Goal: Browse casually

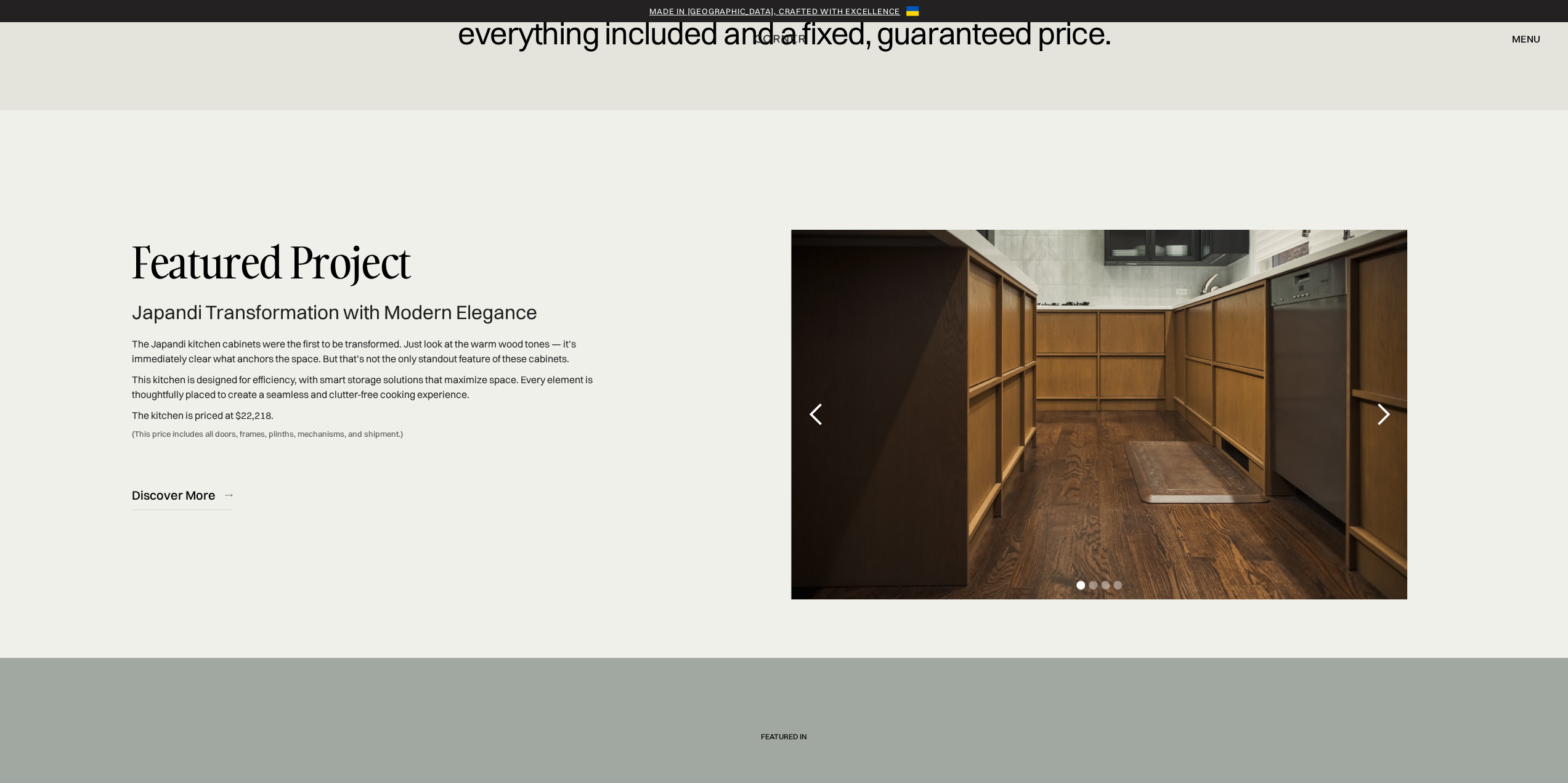
scroll to position [3941, 0]
click at [1385, 416] on div "next slide" at bounding box center [1383, 413] width 24 height 24
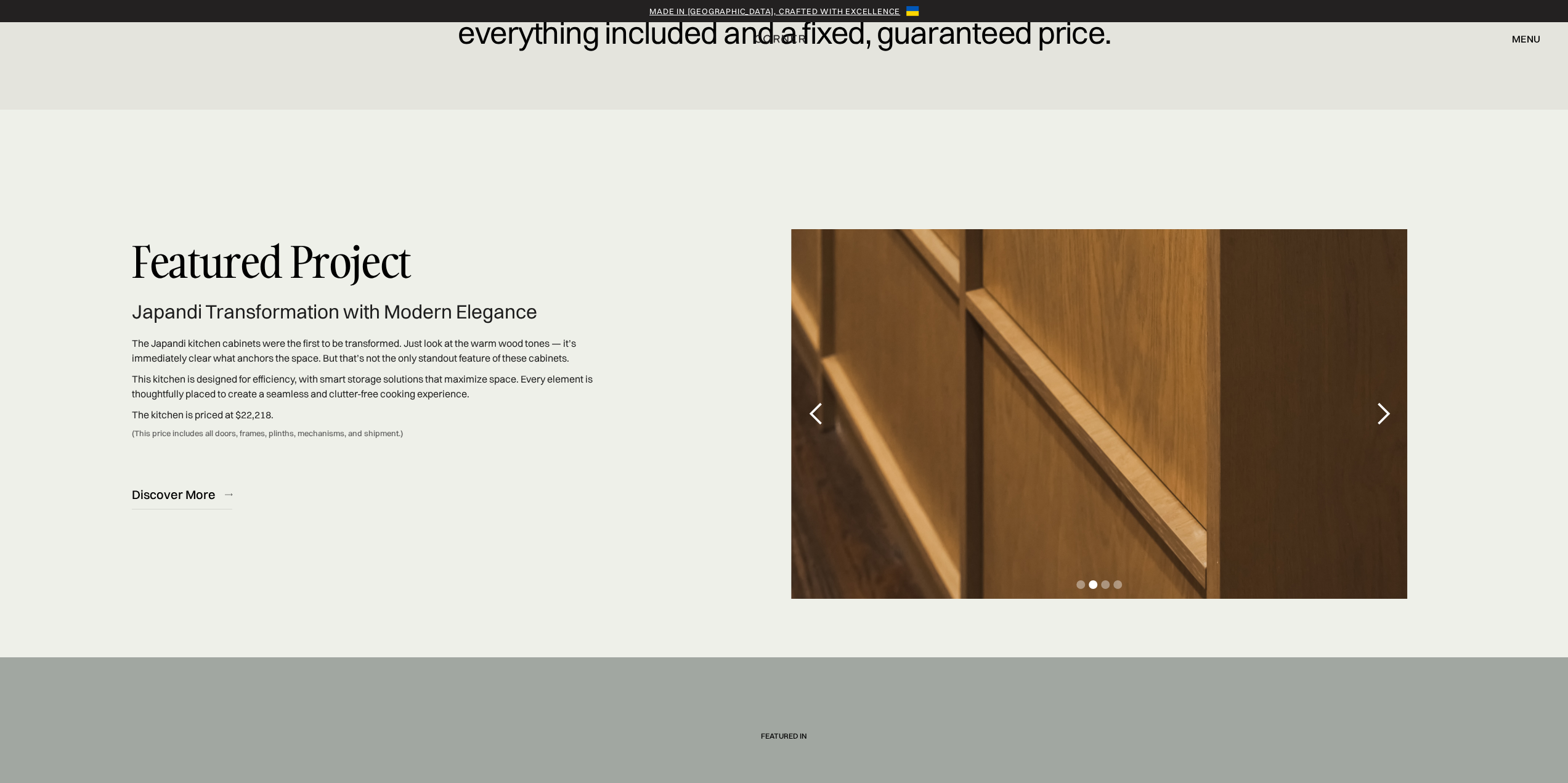
click at [1385, 416] on div "next slide" at bounding box center [1383, 413] width 24 height 24
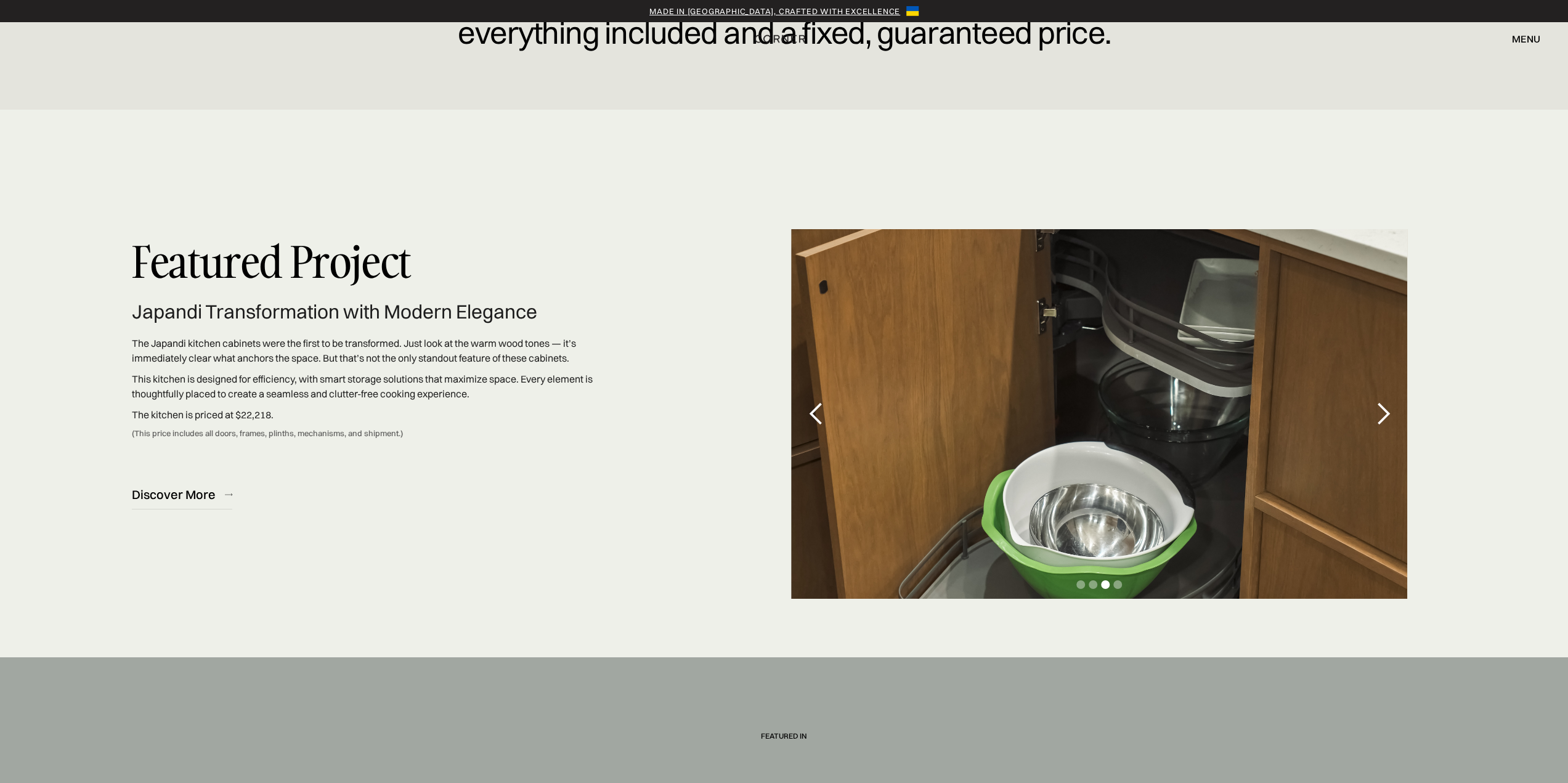
click at [1385, 416] on div "next slide" at bounding box center [1383, 413] width 24 height 24
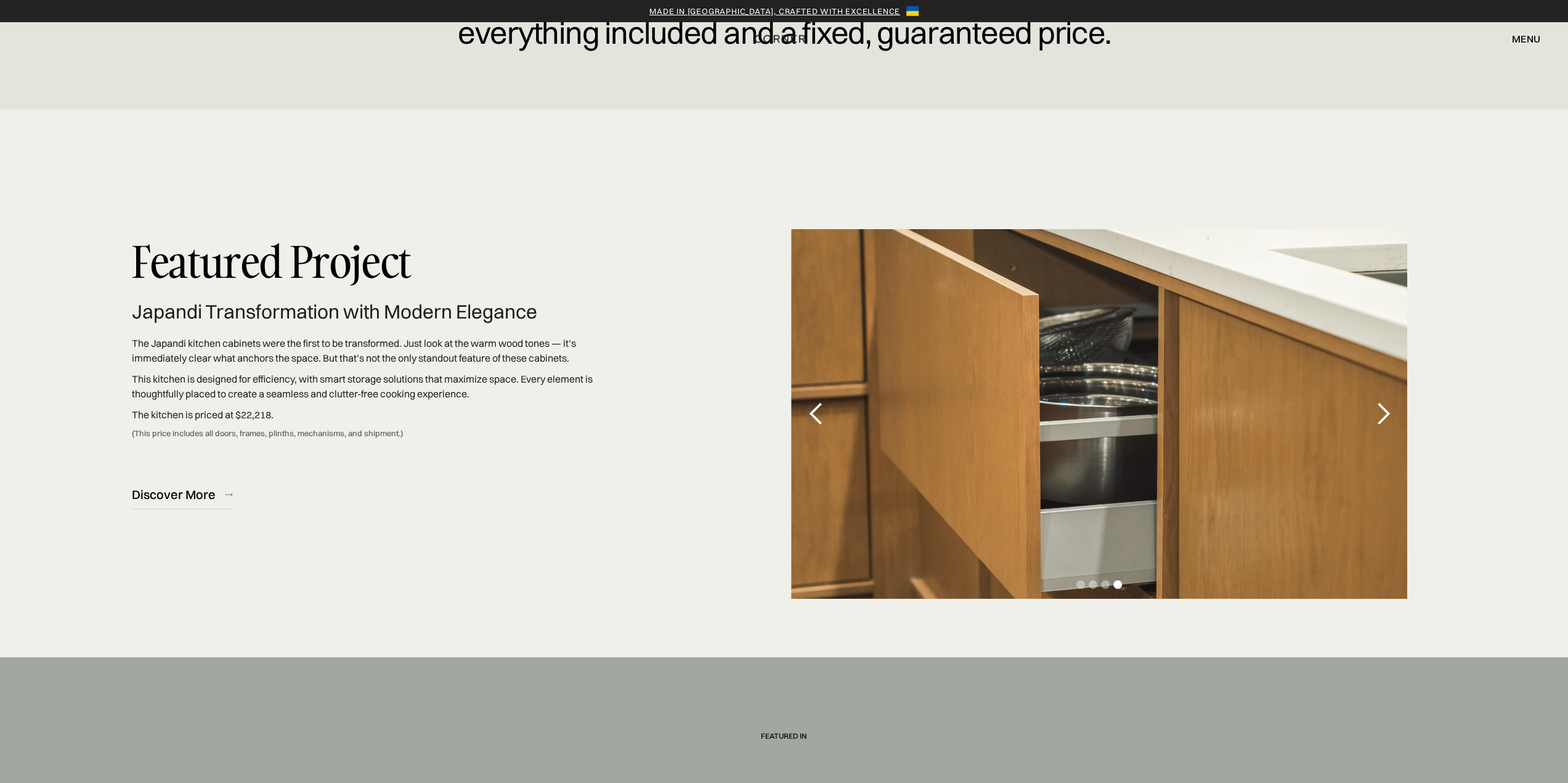
click at [1385, 416] on div "next slide" at bounding box center [1383, 413] width 24 height 24
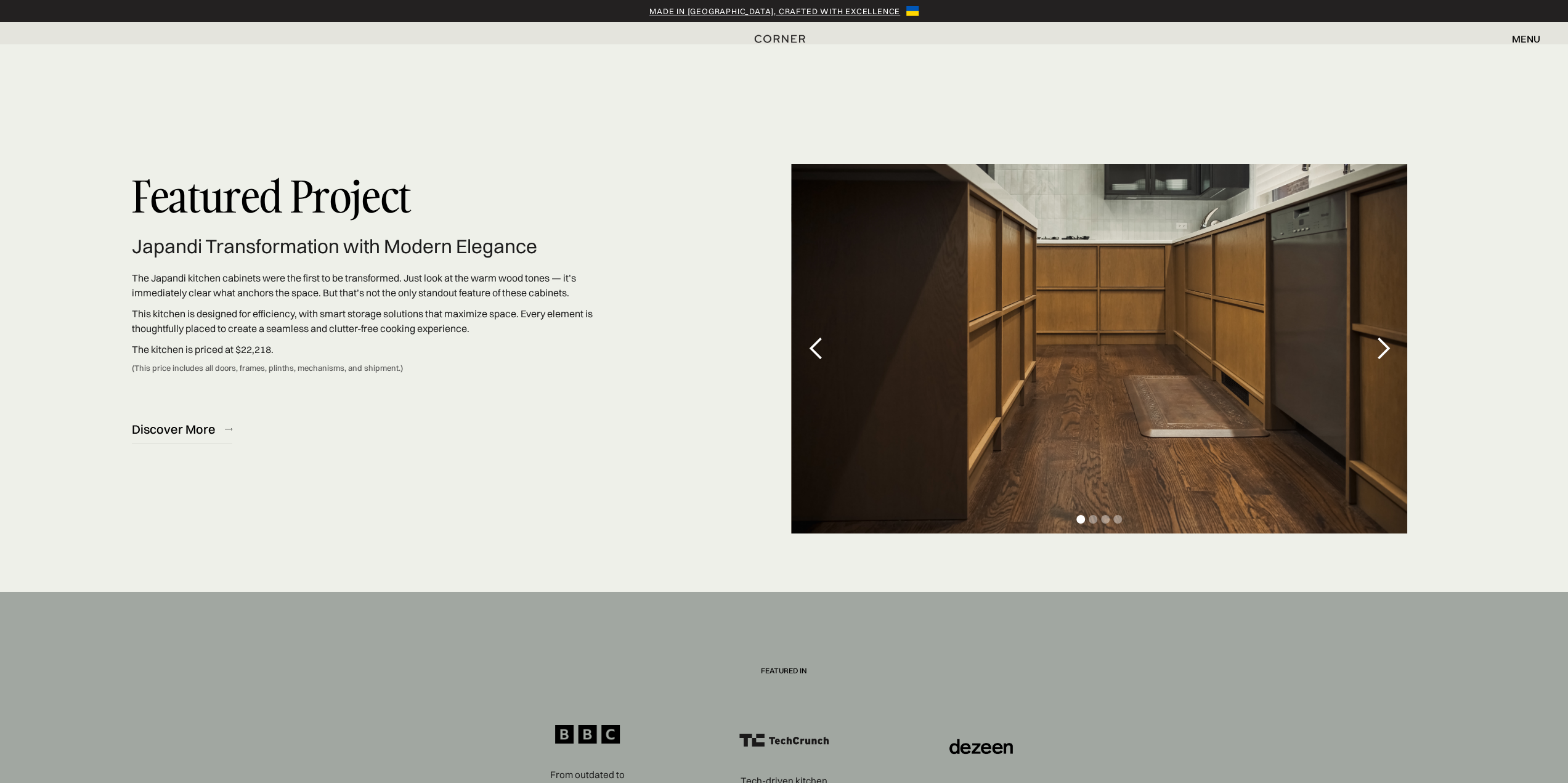
scroll to position [4006, 0]
click at [201, 431] on div "Discover More" at bounding box center [174, 429] width 84 height 17
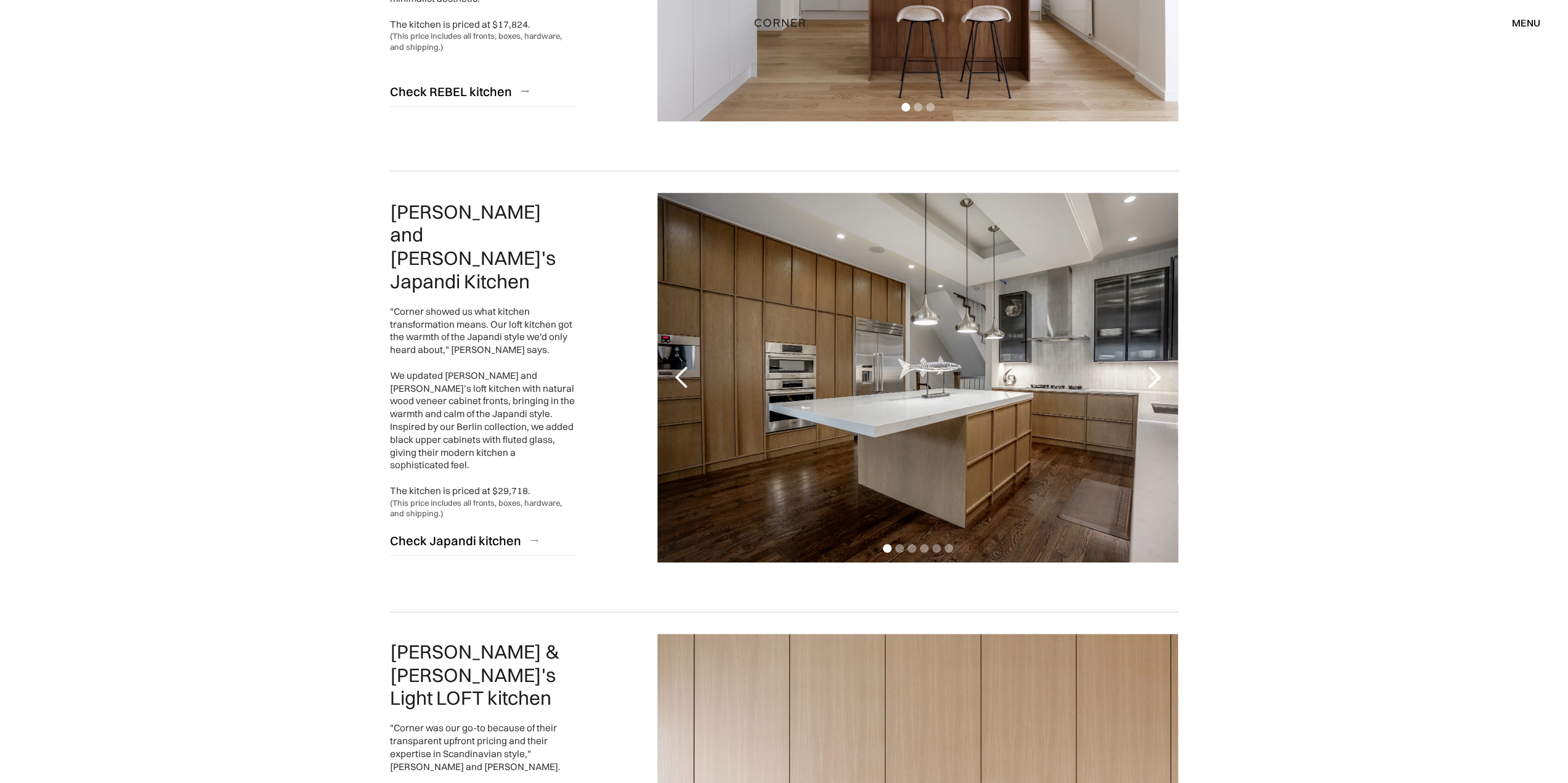
scroll to position [431, 0]
click at [1154, 376] on div "next slide" at bounding box center [1153, 377] width 24 height 24
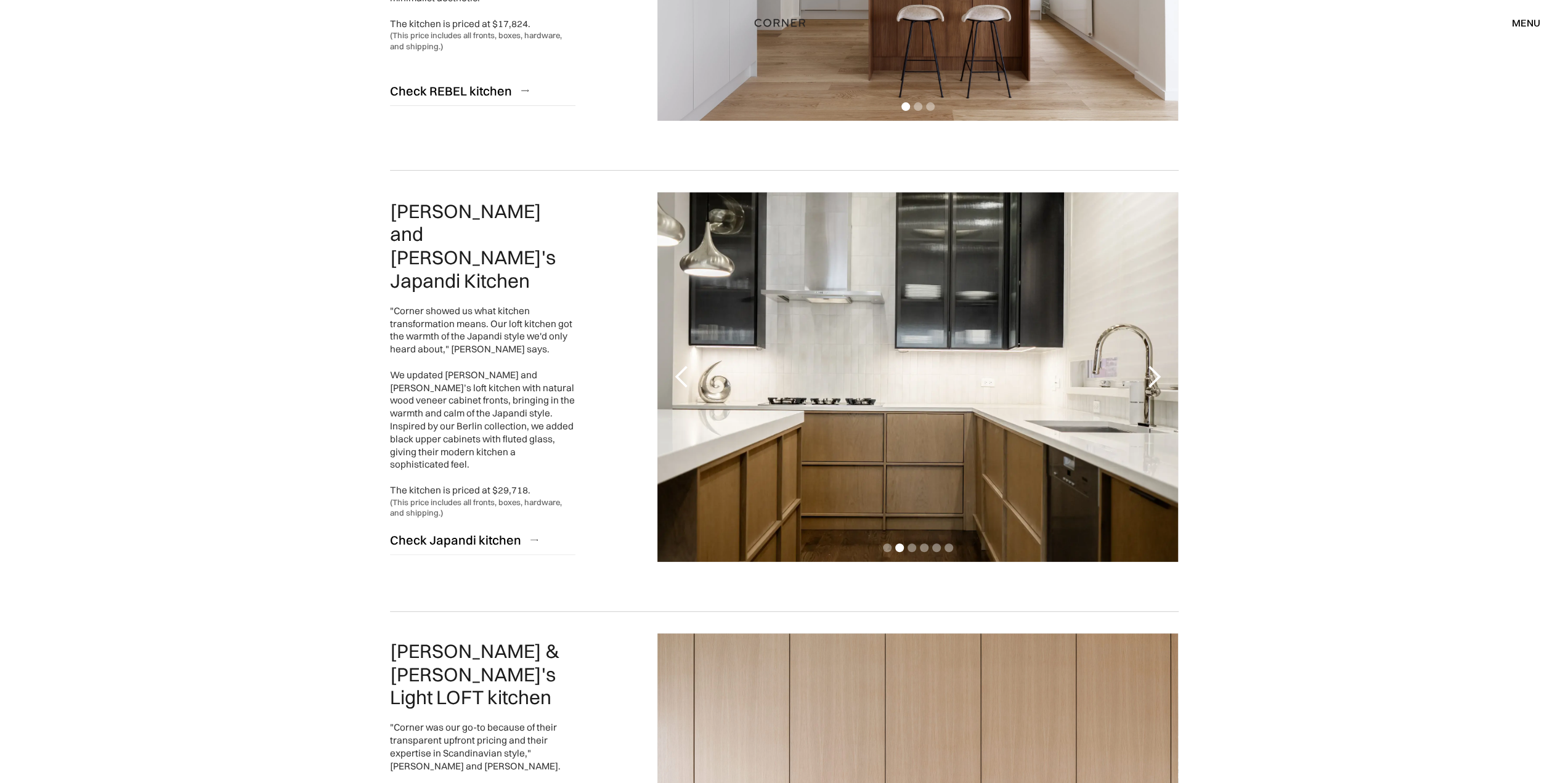
click at [1154, 376] on div "next slide" at bounding box center [1153, 377] width 24 height 24
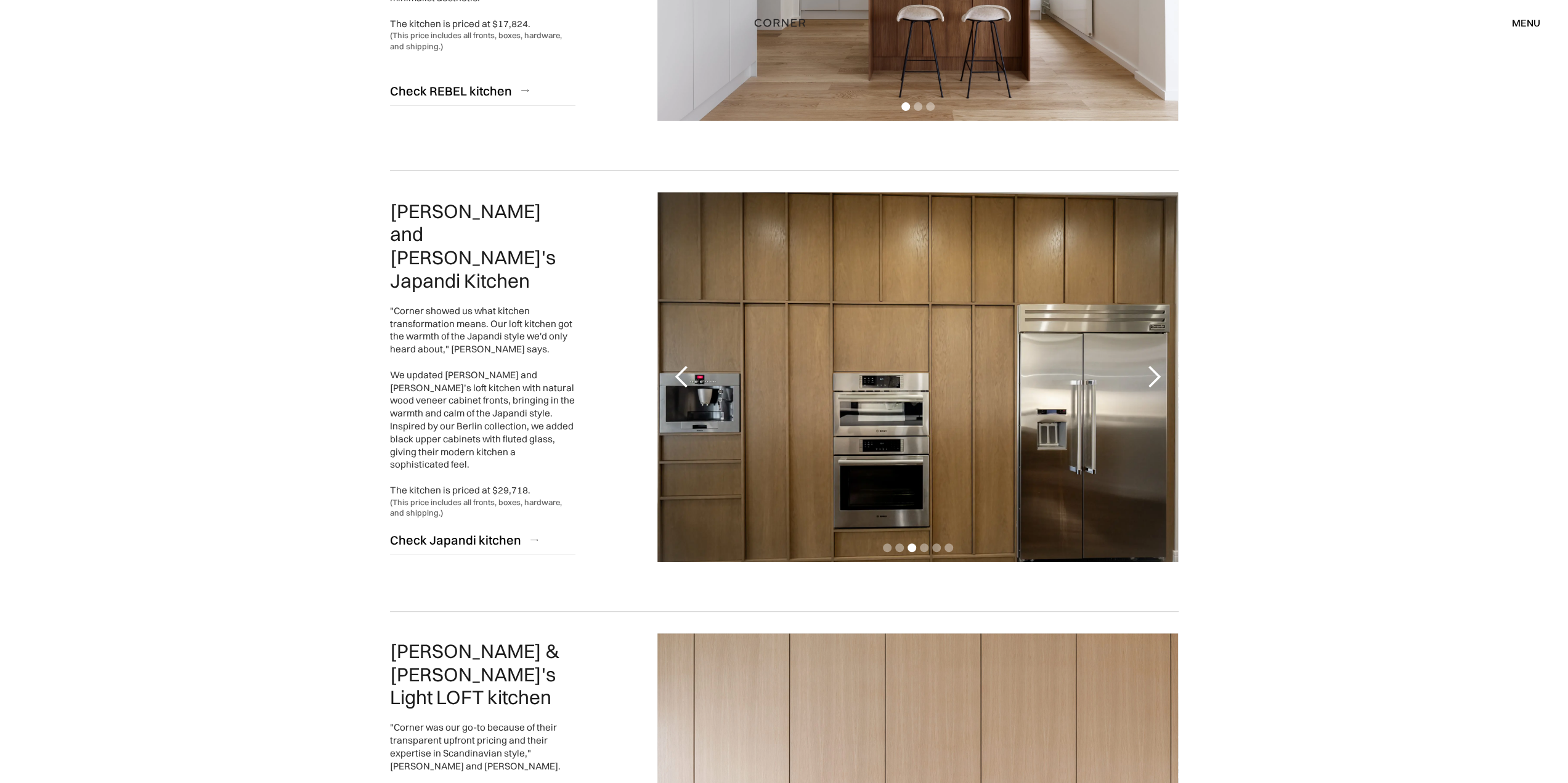
click at [1154, 376] on div "next slide" at bounding box center [1153, 377] width 24 height 24
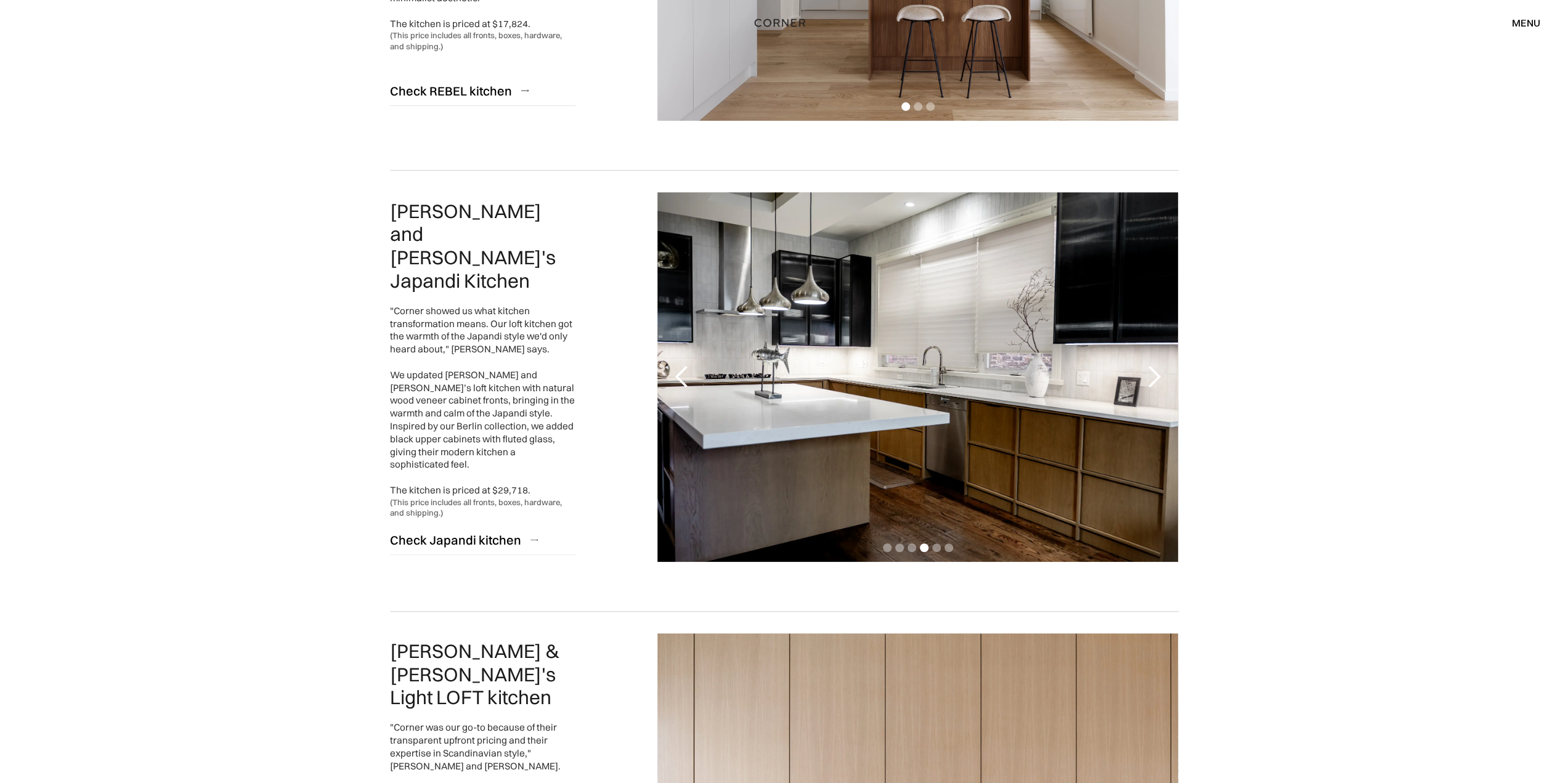
click at [1154, 376] on div "next slide" at bounding box center [1153, 377] width 24 height 24
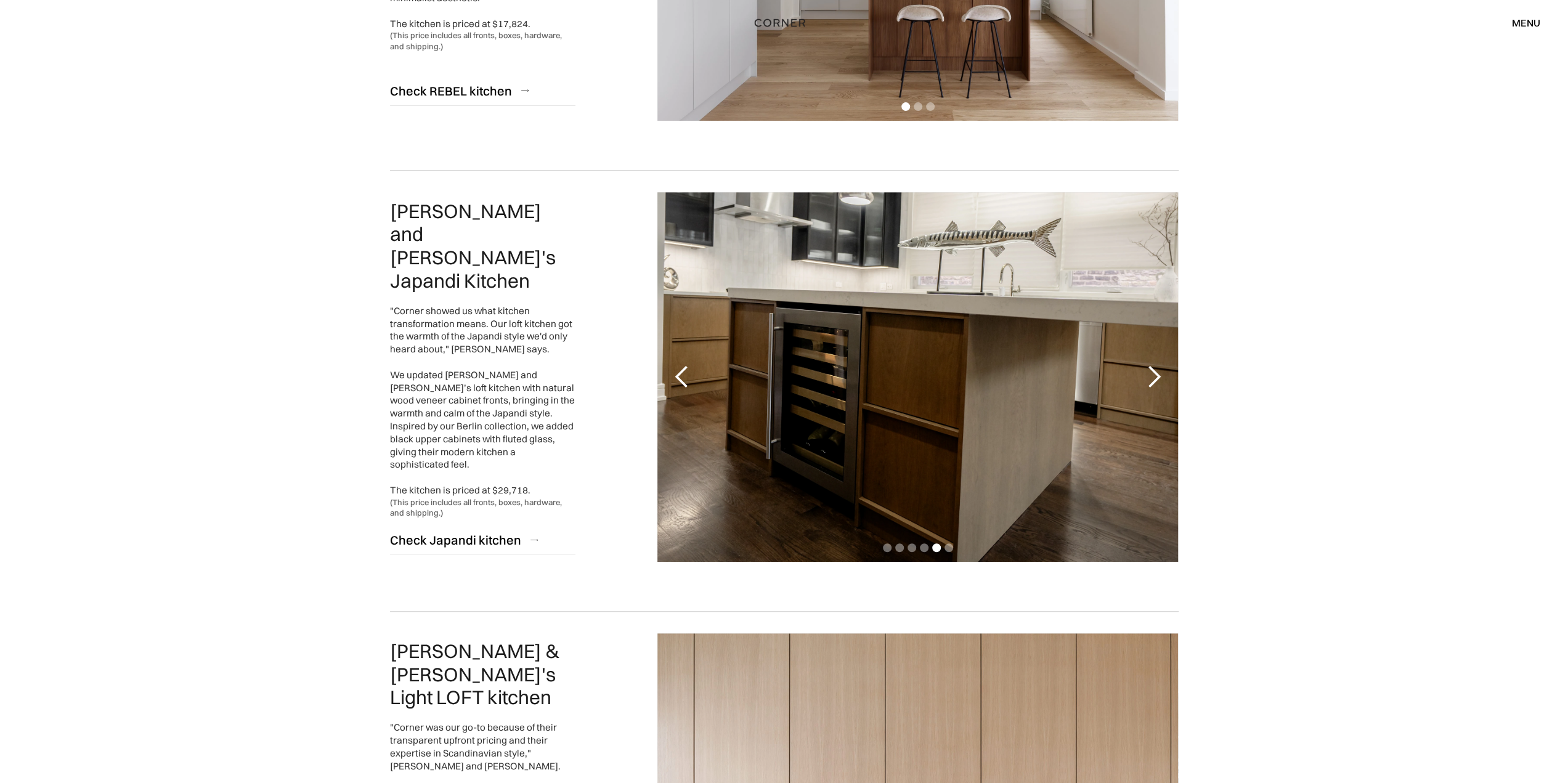
click at [1154, 376] on div "next slide" at bounding box center [1153, 377] width 24 height 24
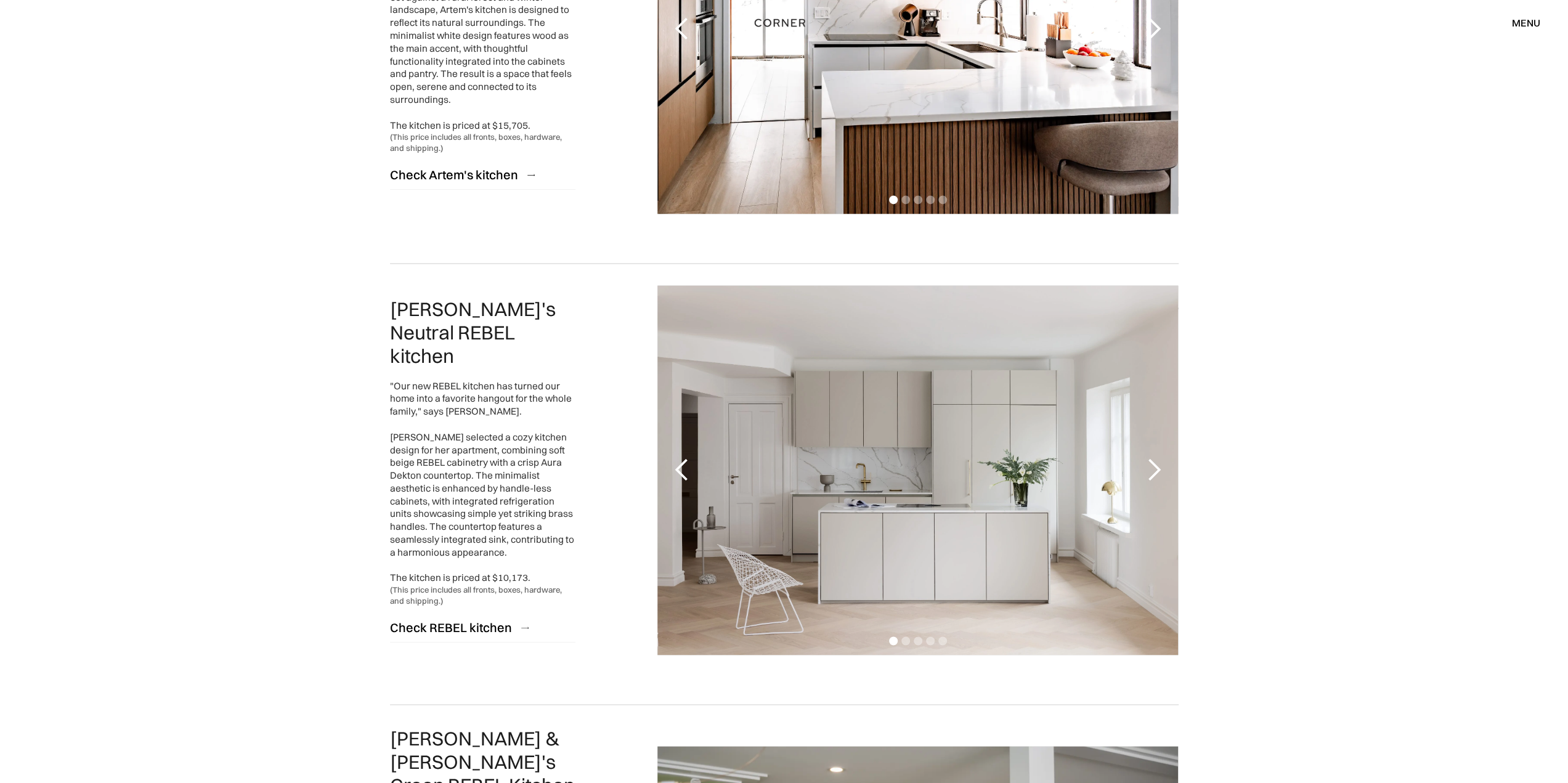
scroll to position [1661, 0]
